Goal: Complete application form

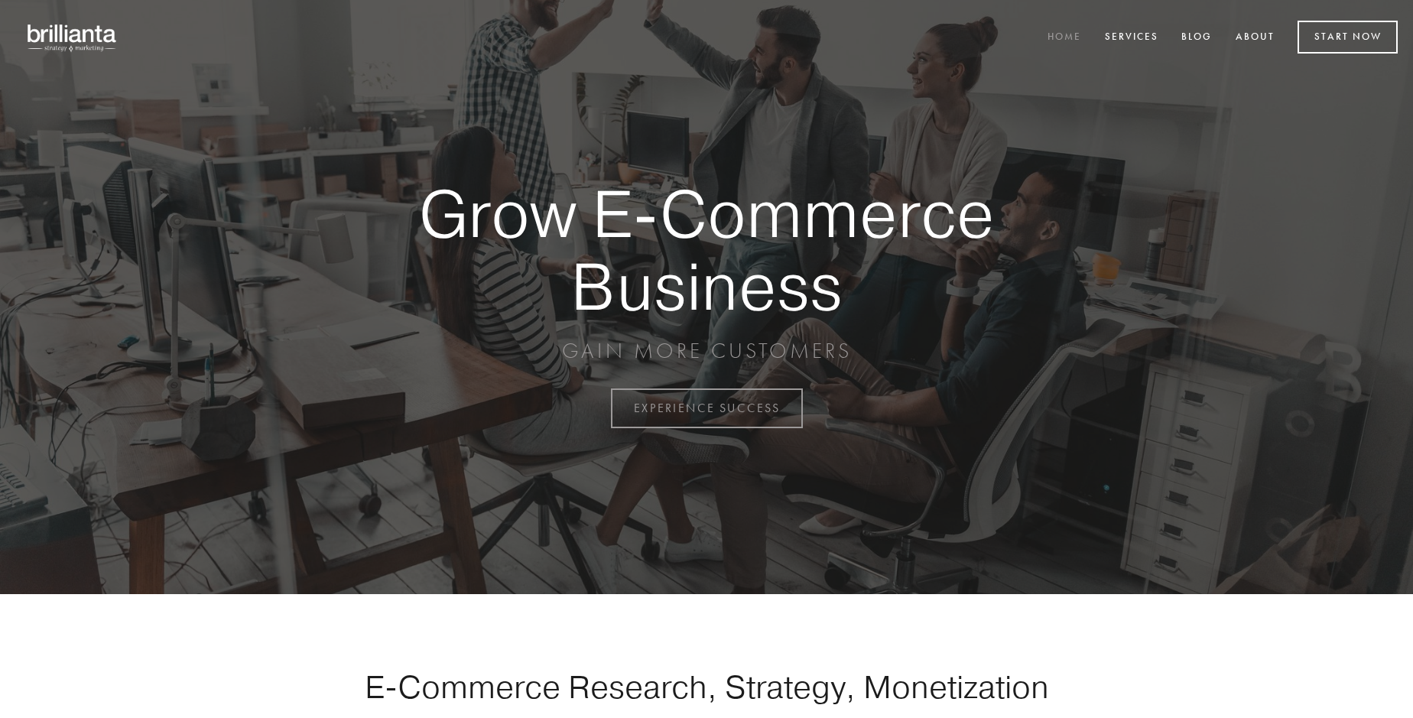
scroll to position [4008, 0]
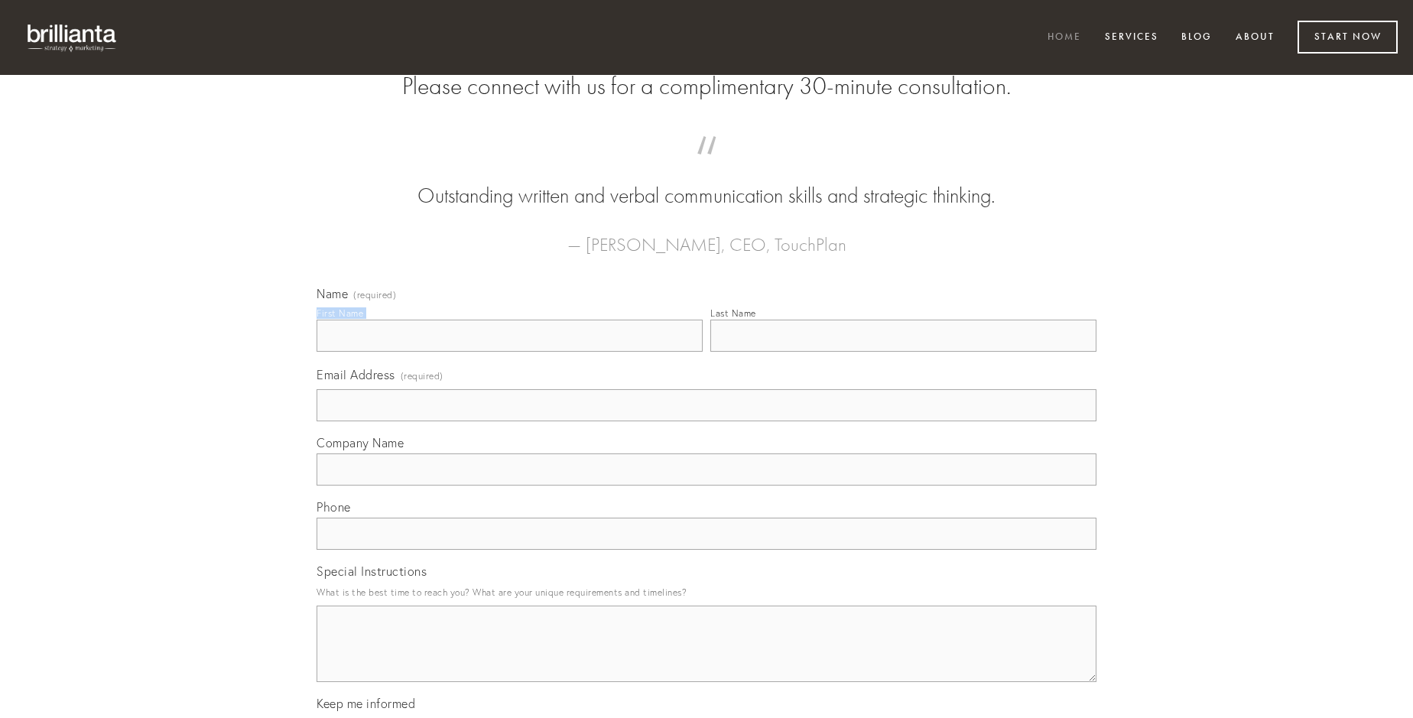
type input "[PERSON_NAME]"
click at [903, 352] on input "Last Name" at bounding box center [903, 336] width 386 height 32
type input "[PERSON_NAME]"
click at [707, 421] on input "Email Address (required)" at bounding box center [707, 405] width 780 height 32
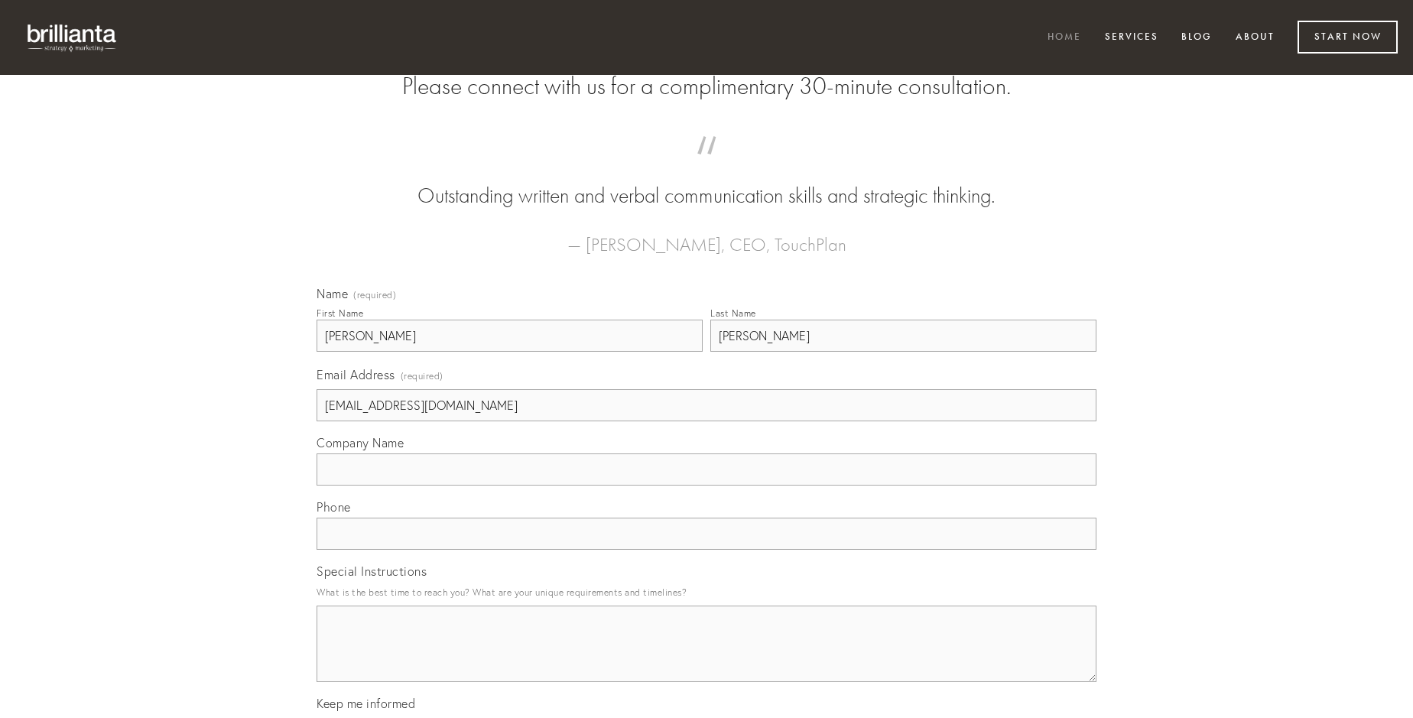
type input "[EMAIL_ADDRESS][DOMAIN_NAME]"
click at [707, 486] on input "Company Name" at bounding box center [707, 469] width 780 height 32
type input "peior"
click at [707, 550] on input "text" at bounding box center [707, 534] width 780 height 32
click at [707, 658] on textarea "Special Instructions" at bounding box center [707, 644] width 780 height 76
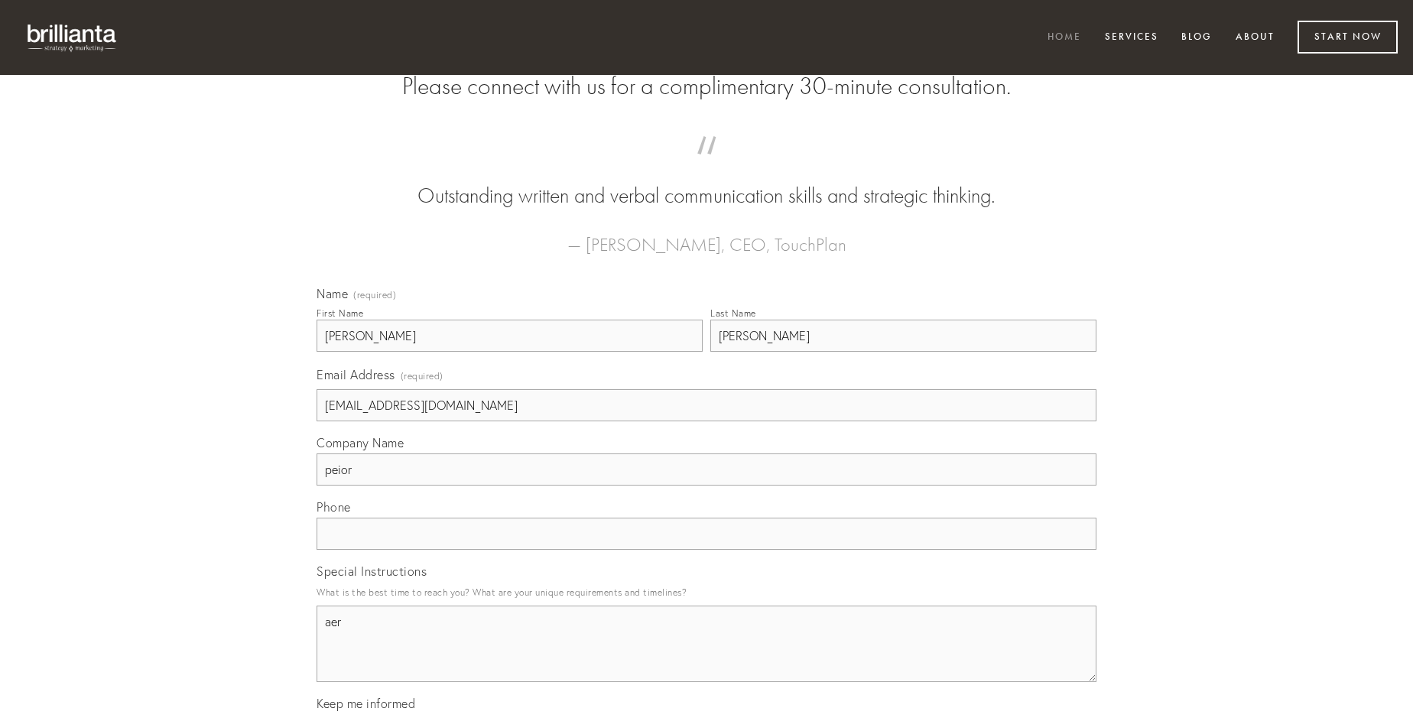
type textarea "aer"
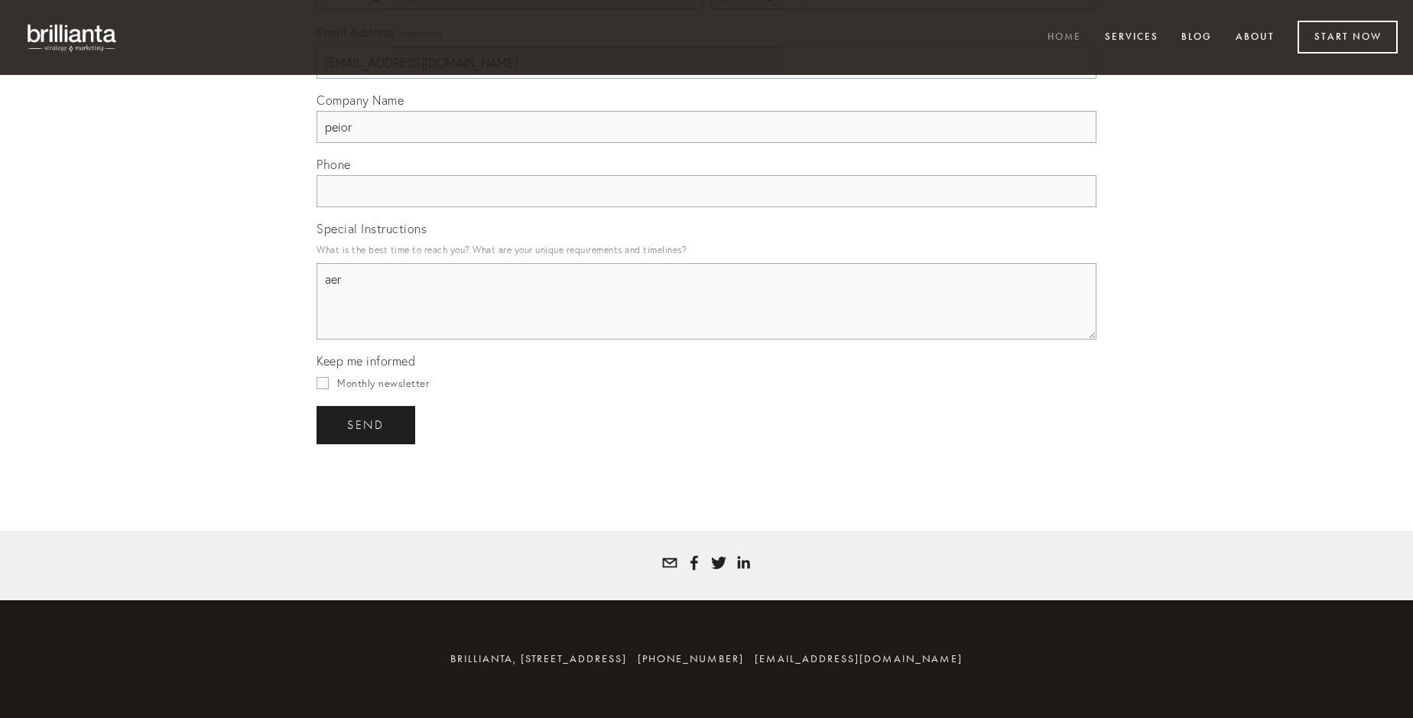
click at [367, 424] on span "send" at bounding box center [365, 425] width 37 height 14
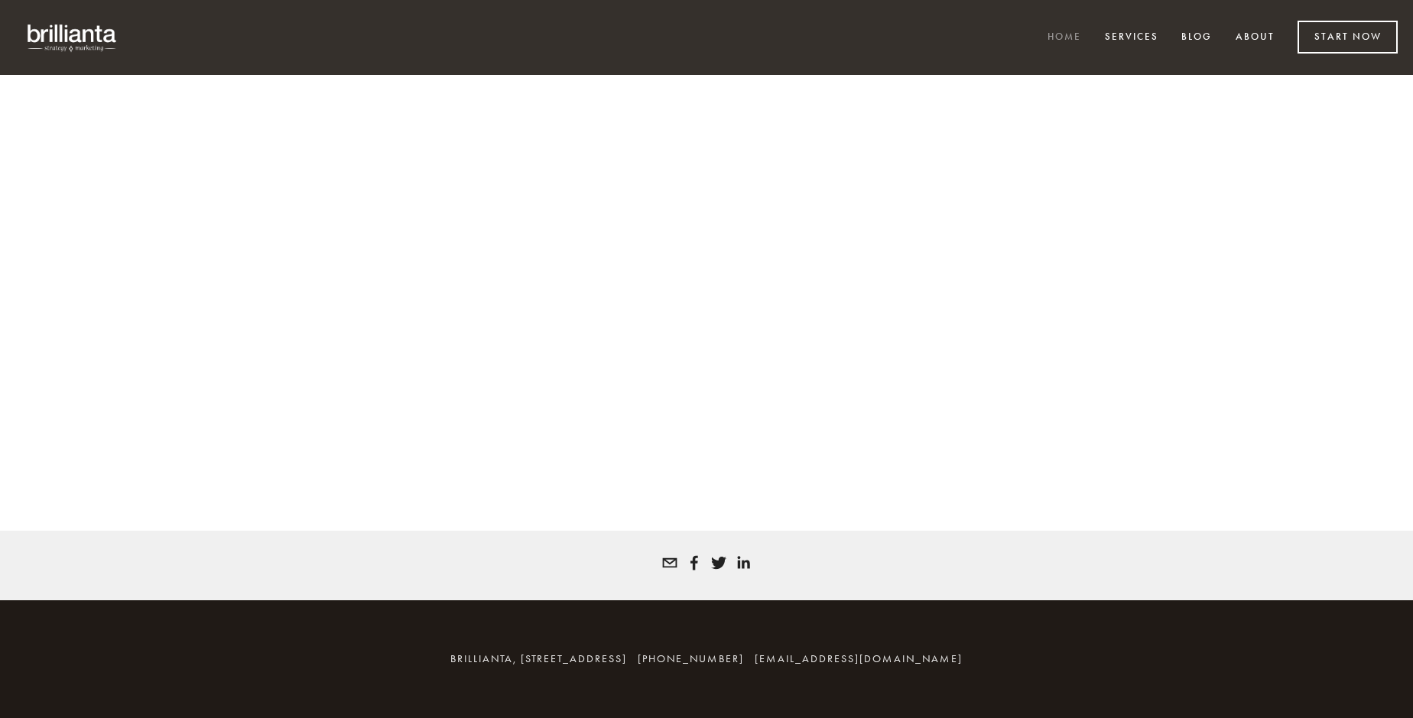
scroll to position [3988, 0]
